Goal: Check status: Check status

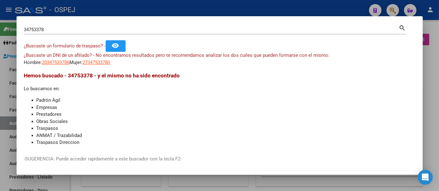
click at [145, 30] on input "34753378" at bounding box center [211, 30] width 375 height 6
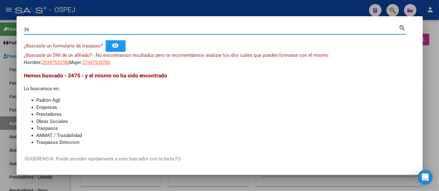
type input "3"
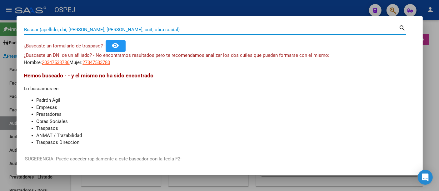
paste input "27313552549"
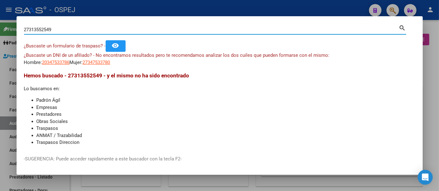
type input "27313552549"
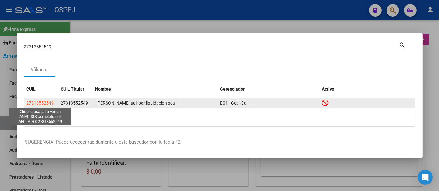
click at [42, 101] on span "27313552549" at bounding box center [40, 103] width 27 height 5
type textarea "27313552549"
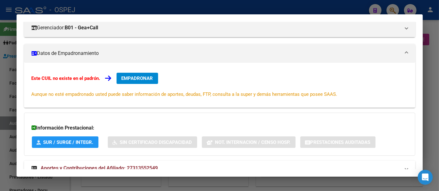
scroll to position [106, 0]
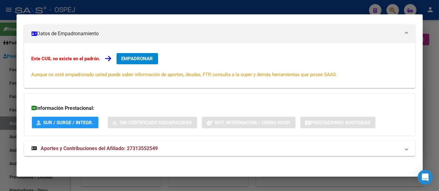
click at [216, 7] on div at bounding box center [219, 95] width 439 height 191
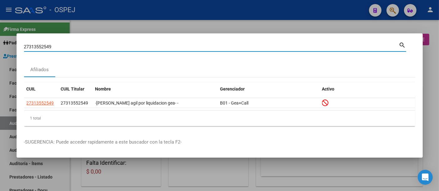
click at [164, 47] on input "27313552549" at bounding box center [211, 47] width 375 height 6
type input "2"
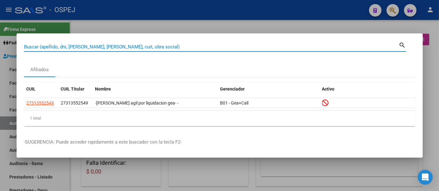
paste input "27953848223"
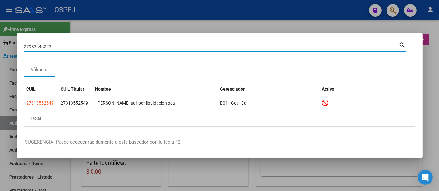
type input "27953848223"
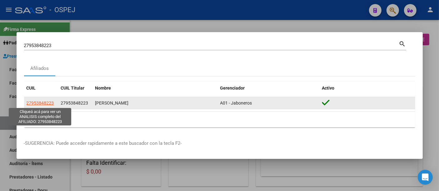
click at [41, 102] on span "27953848223" at bounding box center [40, 103] width 27 height 5
type textarea "27953848223"
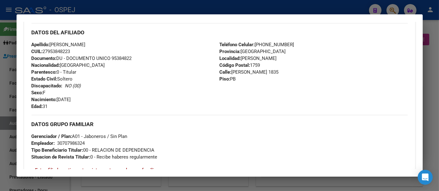
scroll to position [243, 0]
